Goal: Task Accomplishment & Management: Use online tool/utility

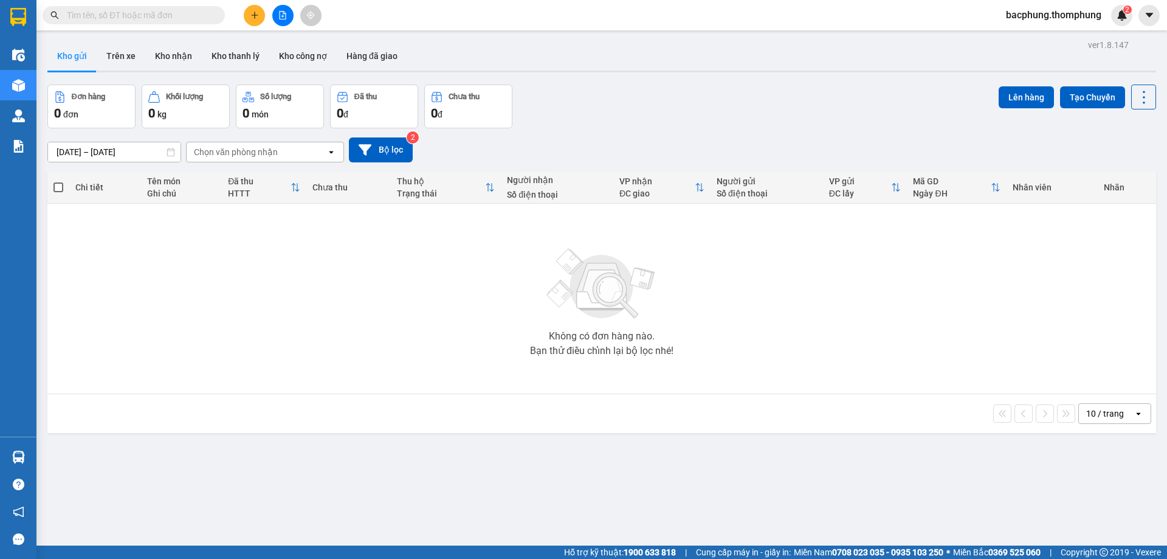
click at [281, 13] on icon "file-add" at bounding box center [282, 15] width 9 height 9
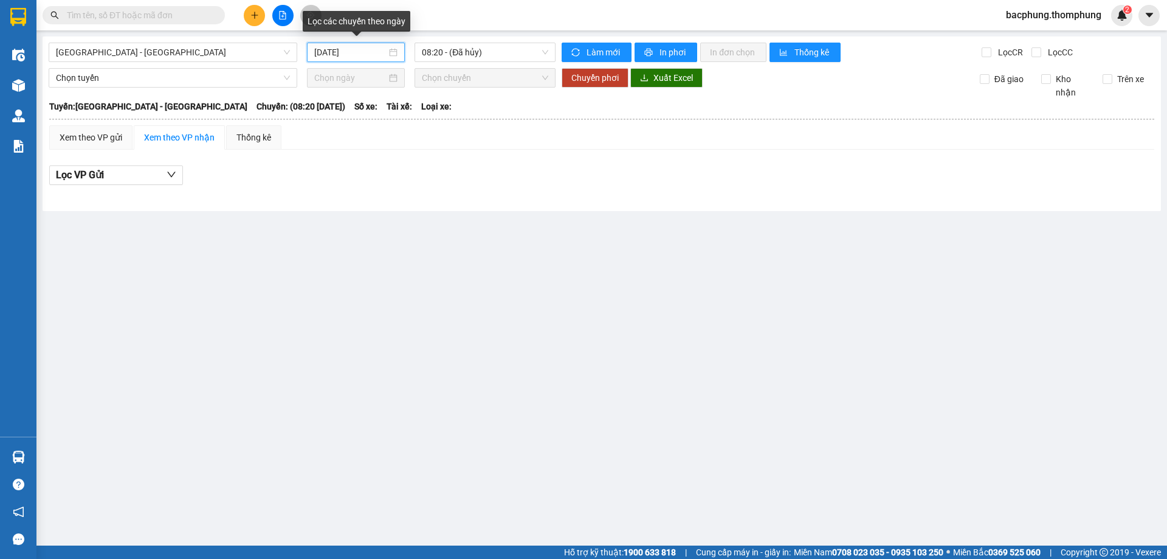
click at [343, 52] on input "14/10/2025" at bounding box center [350, 52] width 72 height 13
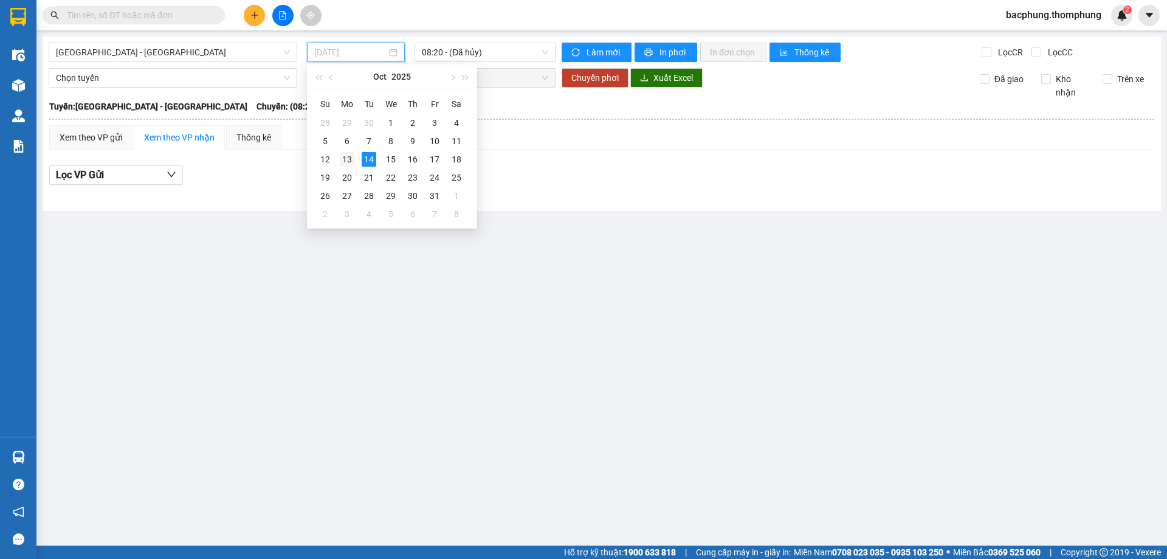
click at [350, 159] on div "13" at bounding box center [347, 159] width 15 height 15
type input "13/10/2025"
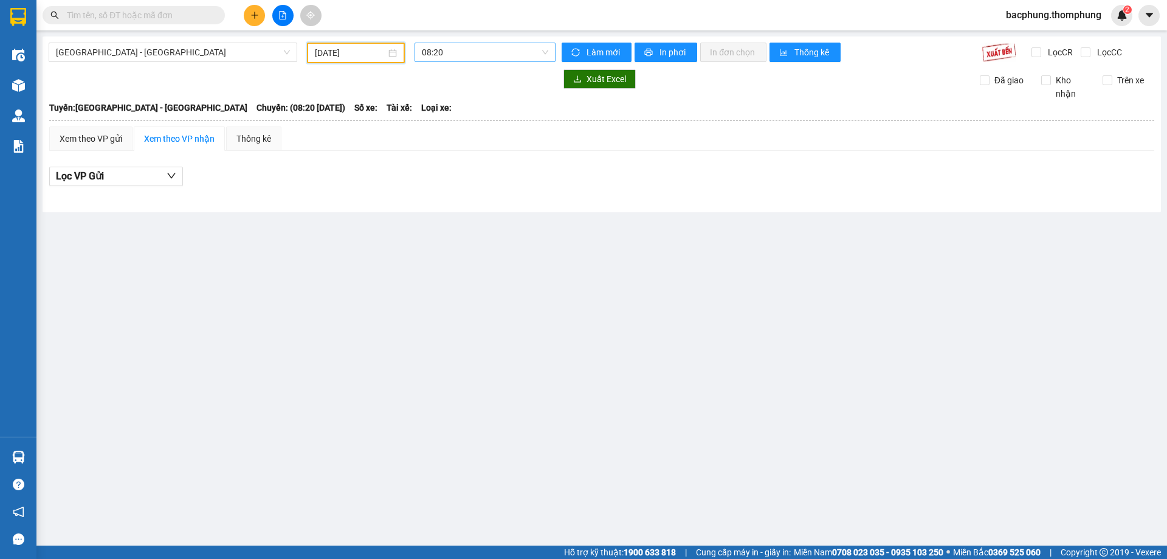
click at [481, 53] on span "08:20" at bounding box center [485, 52] width 126 height 18
drag, startPoint x: 435, startPoint y: 214, endPoint x: 441, endPoint y: 211, distance: 6.3
click at [437, 215] on div "16:30" at bounding box center [469, 212] width 95 height 13
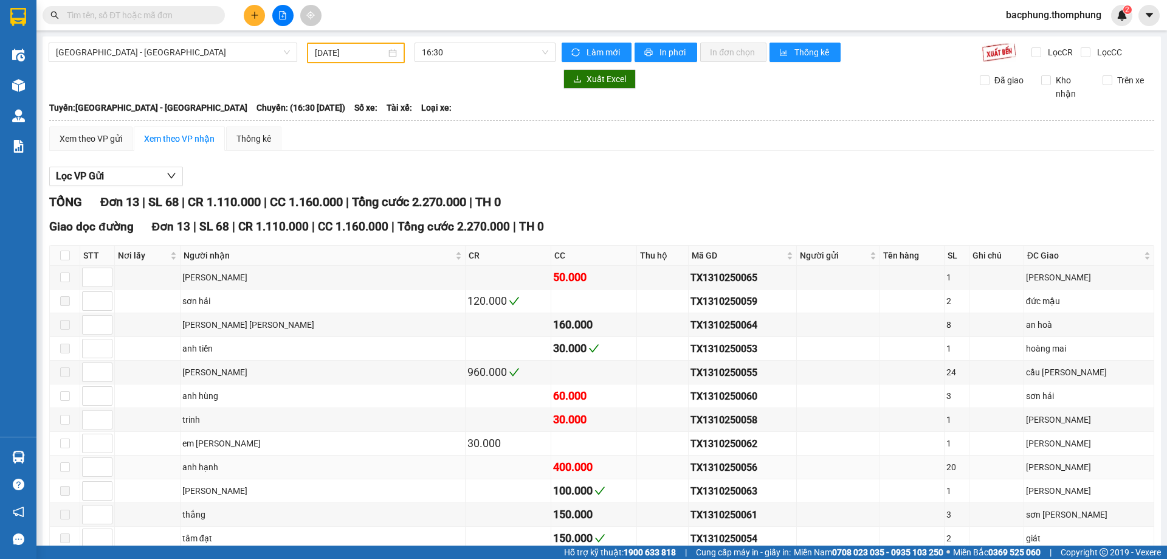
click at [218, 468] on div "anh hạnh" at bounding box center [322, 466] width 281 height 13
type input "1"
click at [98, 468] on span "Decrease Value" at bounding box center [104, 470] width 13 height 11
click at [94, 471] on input "1" at bounding box center [97, 467] width 29 height 18
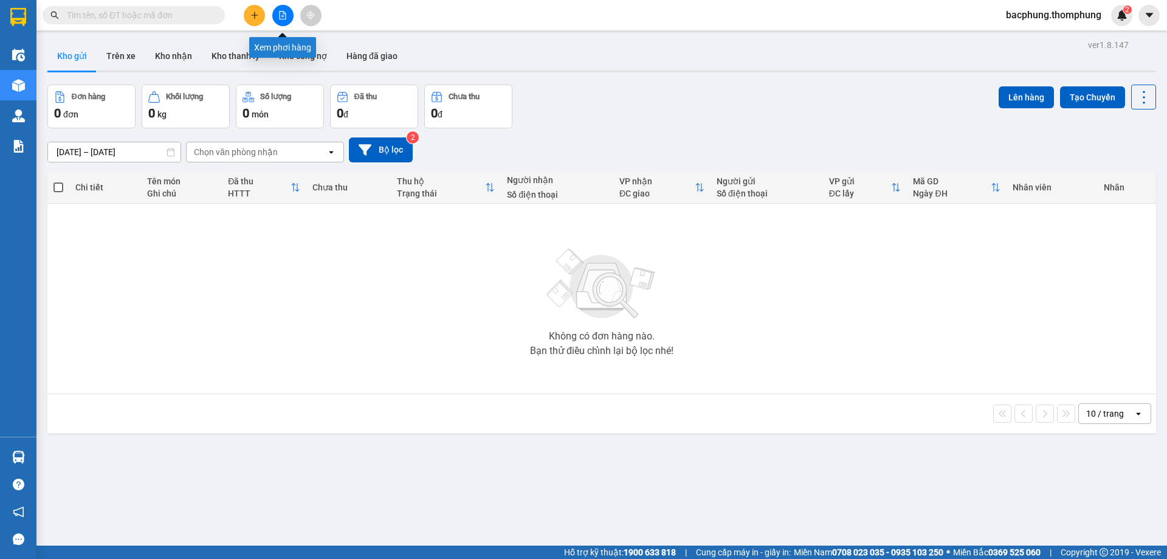
click at [282, 16] on icon "file-add" at bounding box center [282, 15] width 9 height 9
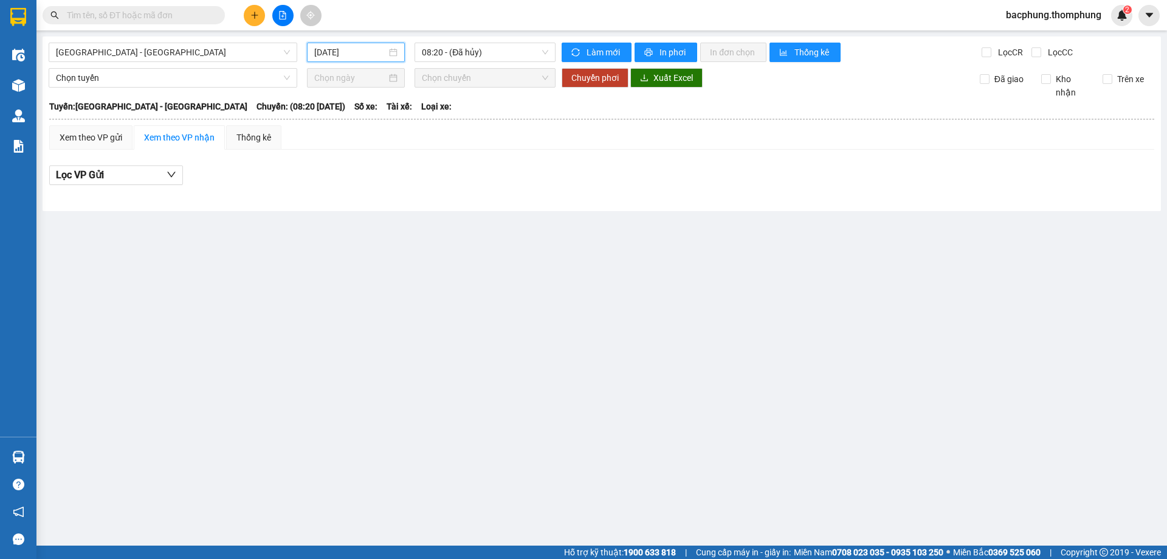
click at [355, 46] on input "14/10/2025" at bounding box center [350, 52] width 72 height 13
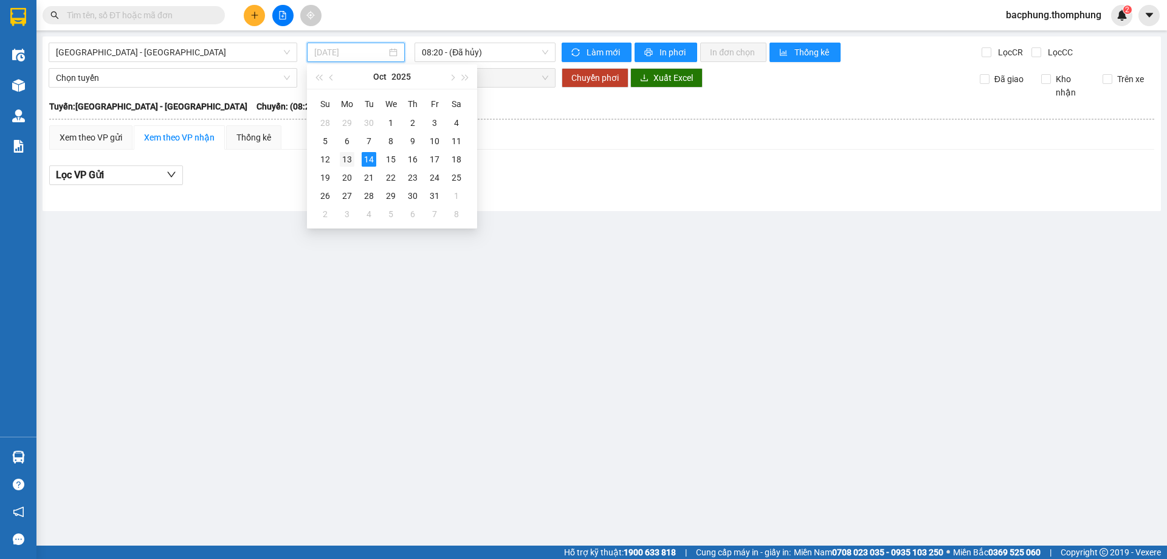
click at [347, 158] on div "13" at bounding box center [347, 159] width 15 height 15
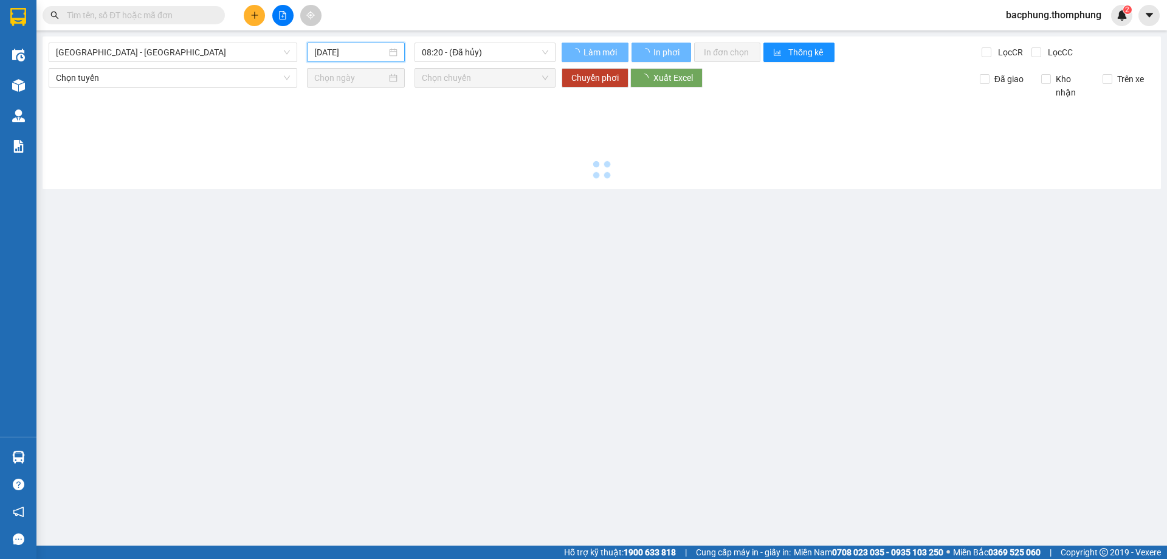
type input "13/10/2025"
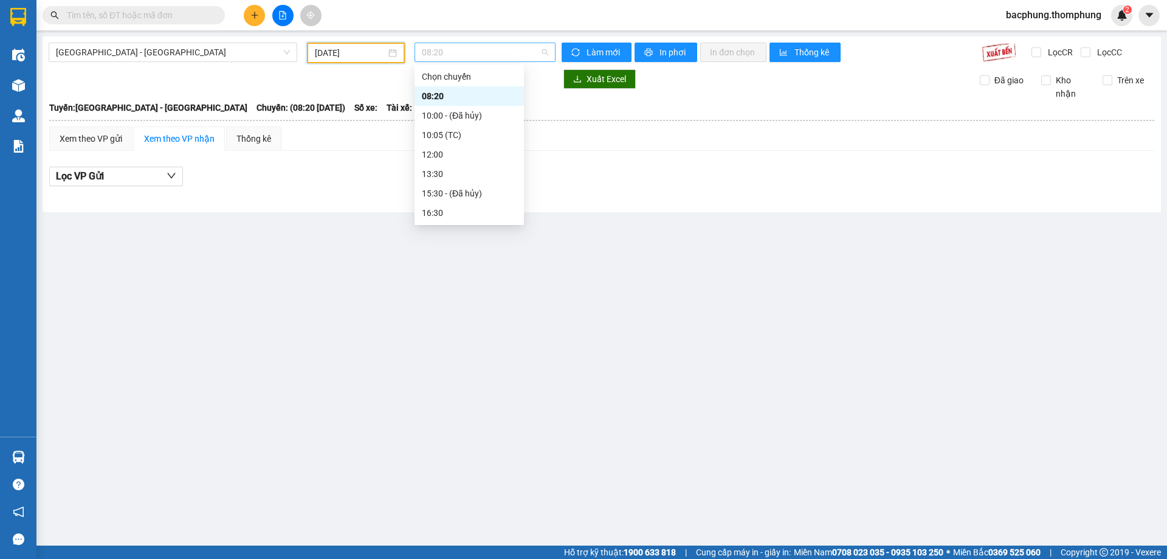
click at [483, 46] on span "08:20" at bounding box center [485, 52] width 126 height 18
drag, startPoint x: 454, startPoint y: 215, endPoint x: 480, endPoint y: 202, distance: 29.6
click at [457, 213] on div "16:30" at bounding box center [469, 212] width 95 height 13
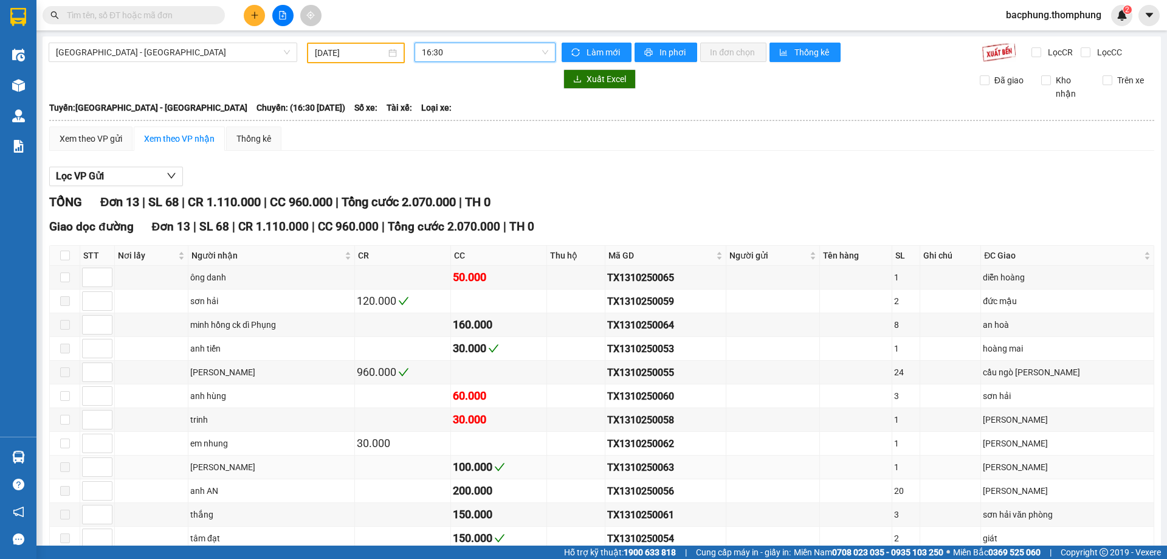
scroll to position [91, 0]
